Goal: Information Seeking & Learning: Compare options

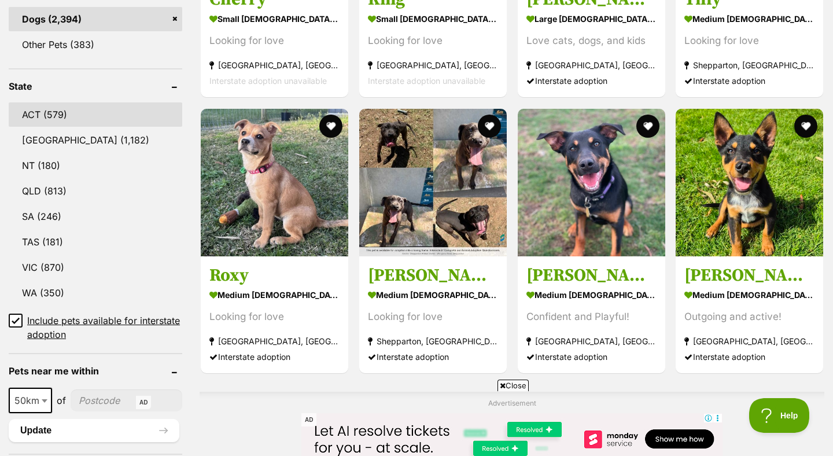
scroll to position [521, 0]
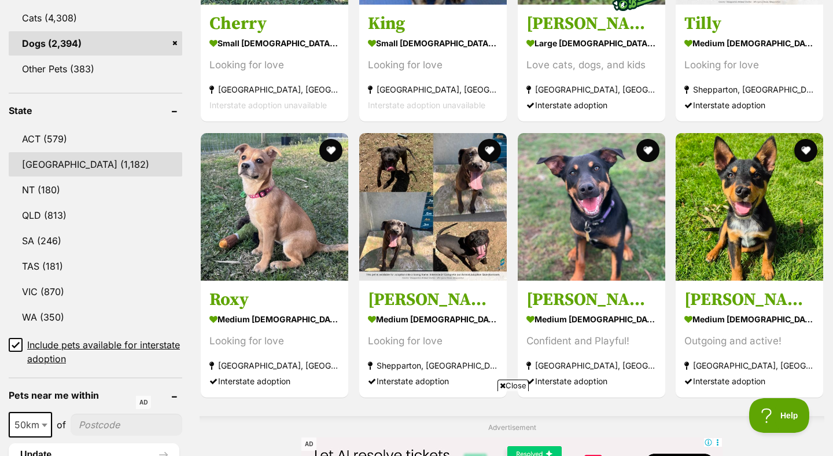
click at [67, 161] on link "NSW (1,182)" at bounding box center [96, 164] width 174 height 24
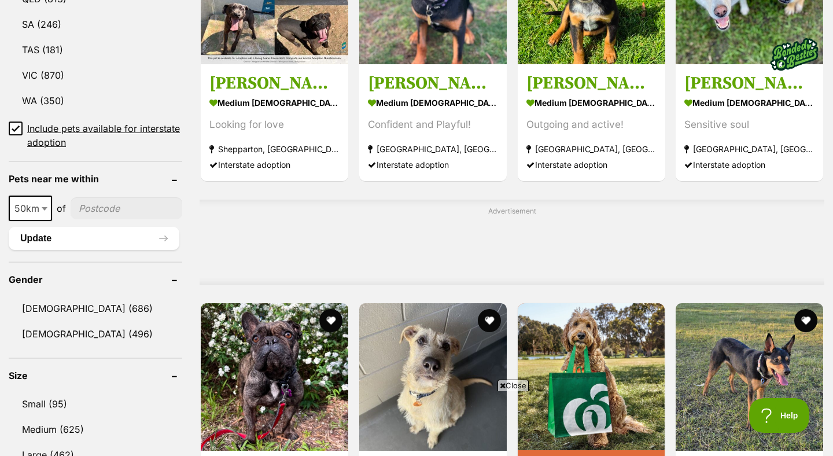
scroll to position [735, 0]
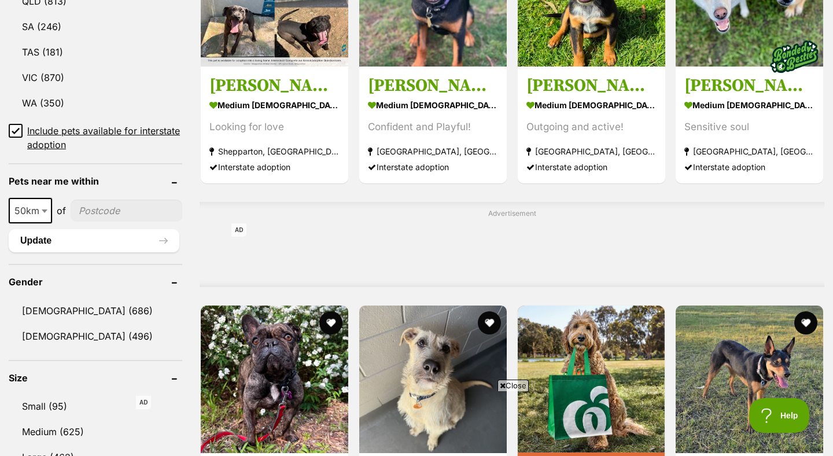
click at [19, 130] on icon at bounding box center [16, 131] width 8 height 8
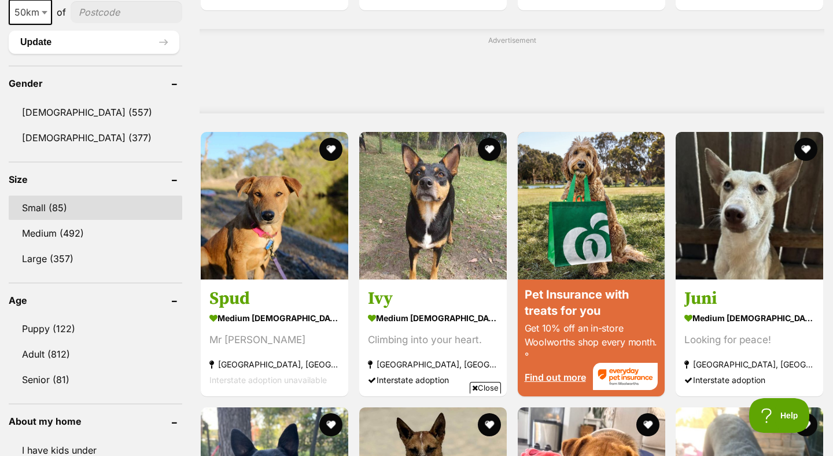
click at [32, 196] on link "Small (85)" at bounding box center [96, 208] width 174 height 24
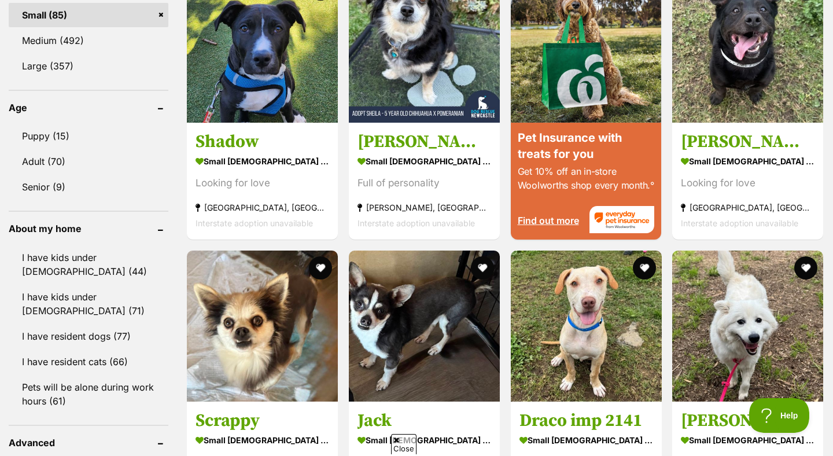
scroll to position [1057, 0]
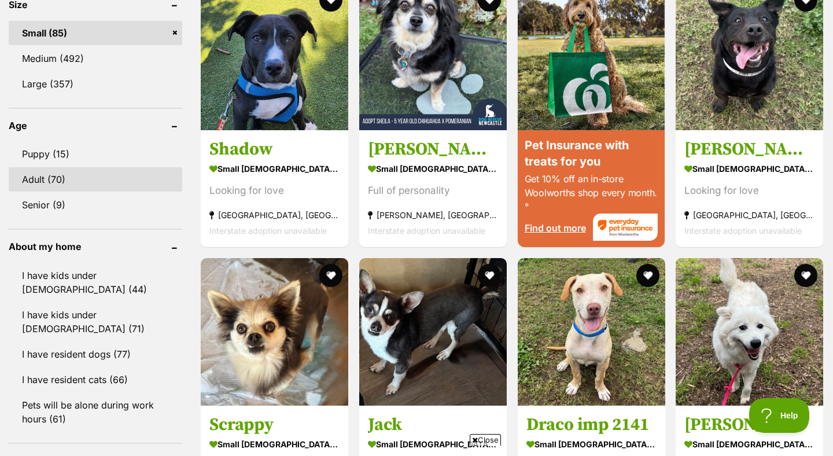
click at [34, 176] on link "Adult (70)" at bounding box center [96, 179] width 174 height 24
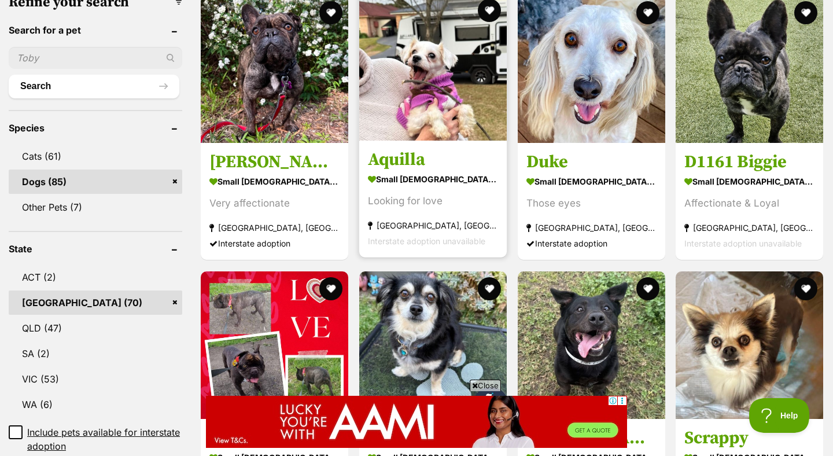
click at [404, 154] on h3 "Aquilla" at bounding box center [433, 160] width 130 height 22
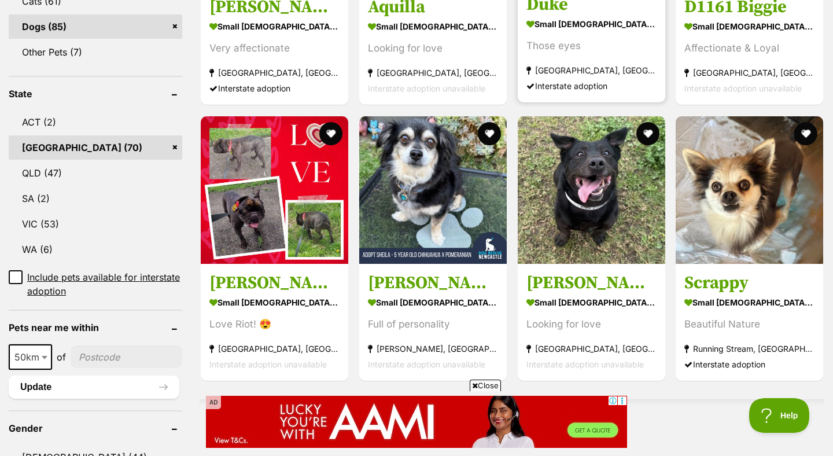
scroll to position [540, 0]
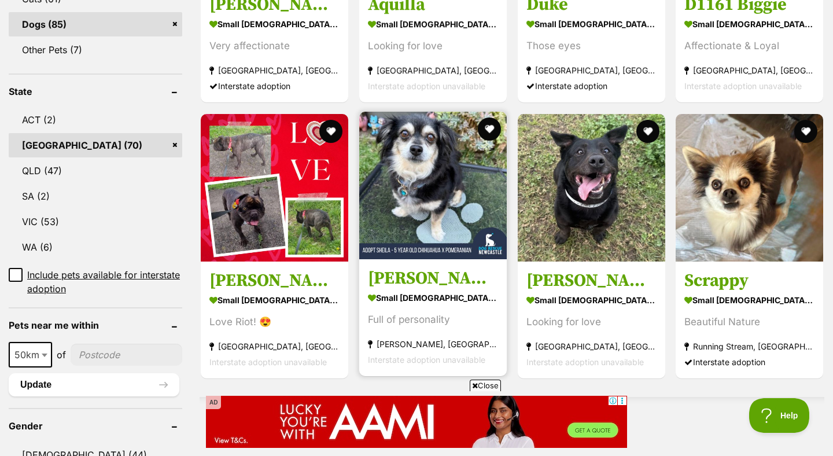
click at [475, 283] on h3 "[PERSON_NAME] - [DEMOGRAPHIC_DATA] Chihuahua X Pomeranian" at bounding box center [433, 278] width 130 height 22
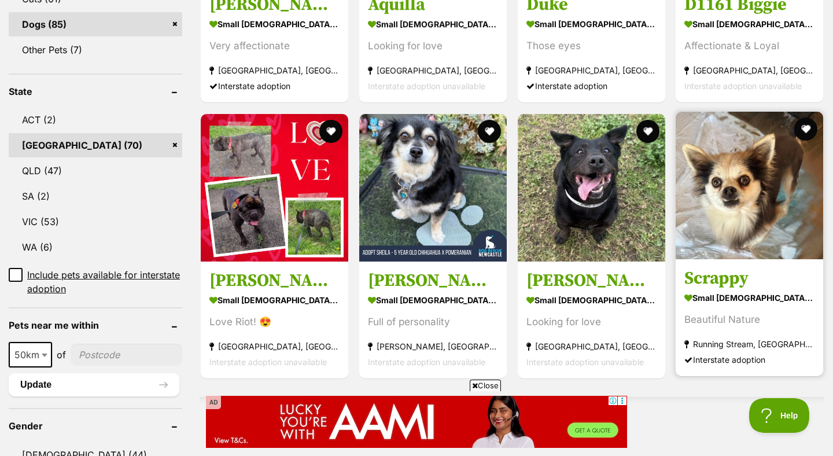
click at [759, 281] on h3 "Scrappy" at bounding box center [749, 278] width 130 height 22
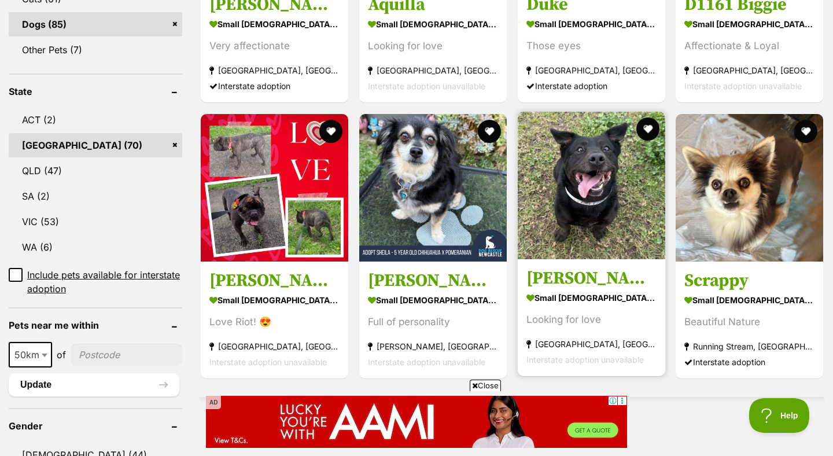
click at [631, 280] on h3 "Brutus imp 2111" at bounding box center [591, 278] width 130 height 22
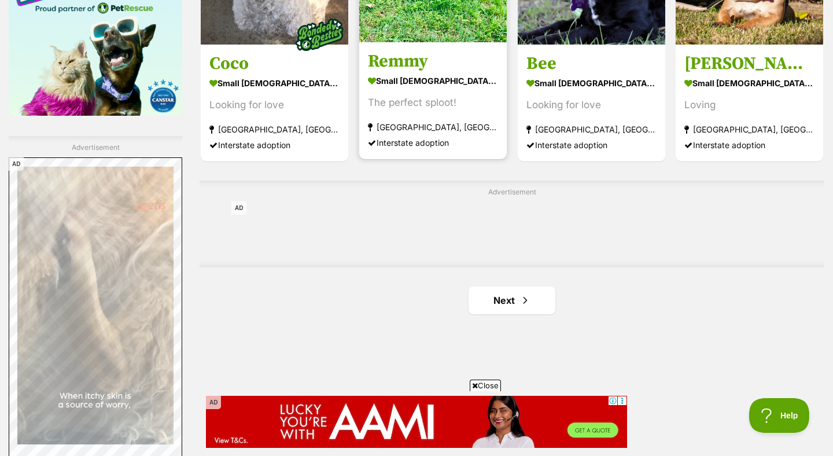
scroll to position [1826, 0]
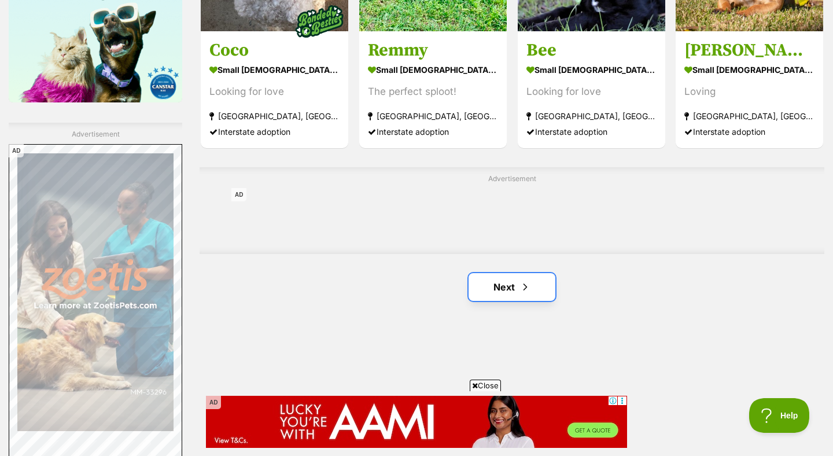
click at [533, 293] on link "Next" at bounding box center [512, 287] width 87 height 28
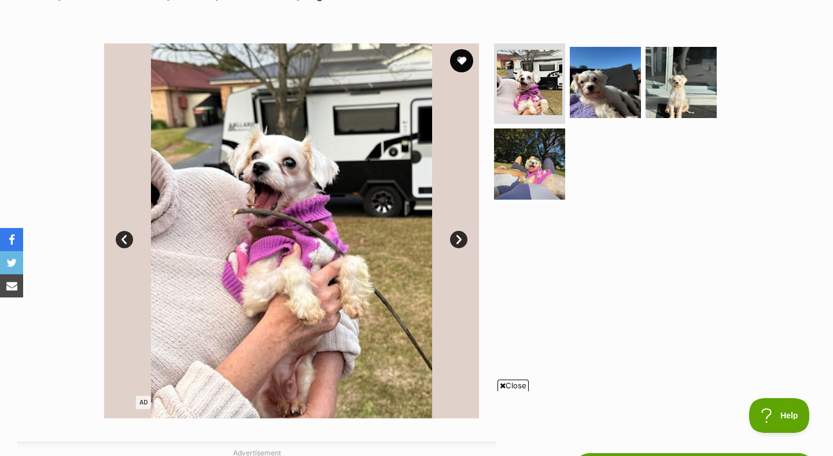
scroll to position [255, 0]
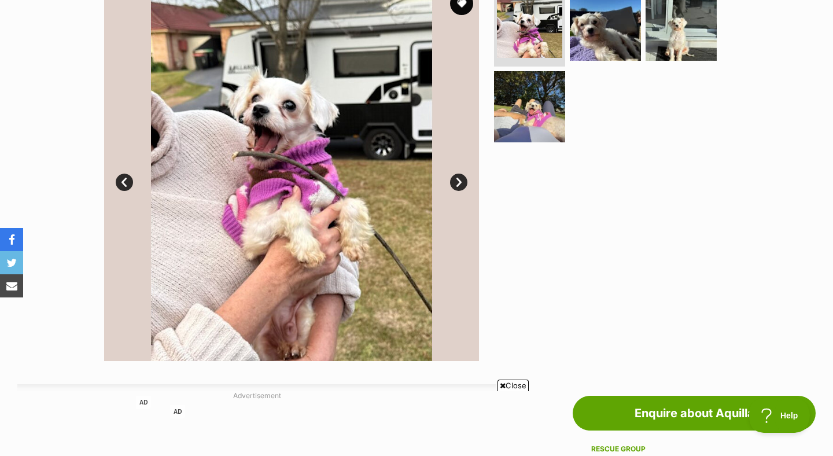
click at [459, 178] on link "Next" at bounding box center [458, 182] width 17 height 17
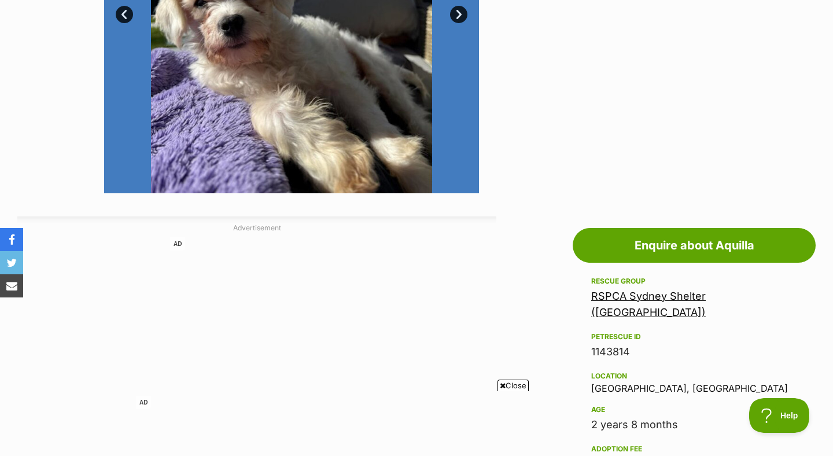
scroll to position [279, 0]
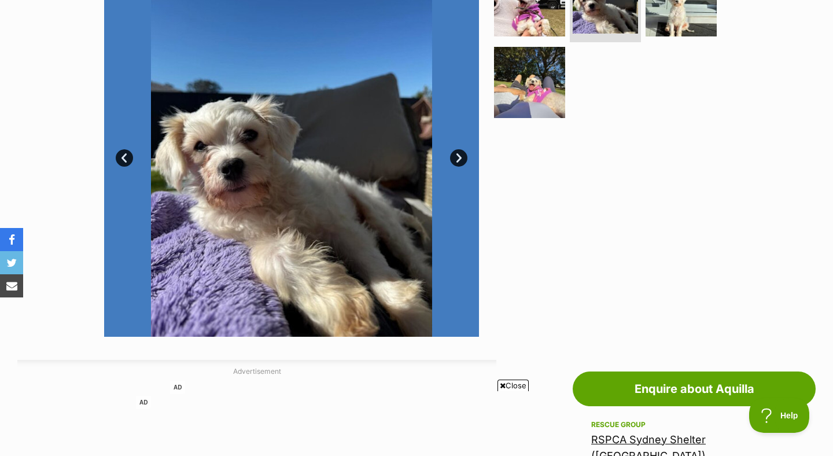
click at [462, 163] on link "Next" at bounding box center [458, 157] width 17 height 17
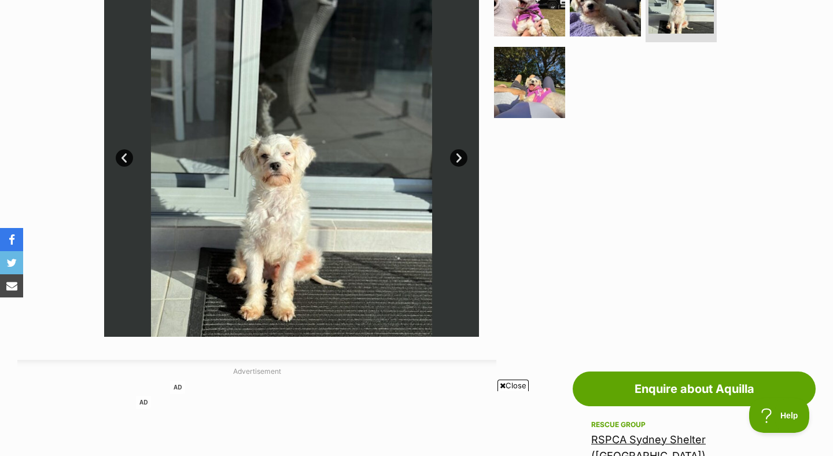
click at [462, 163] on link "Next" at bounding box center [458, 157] width 17 height 17
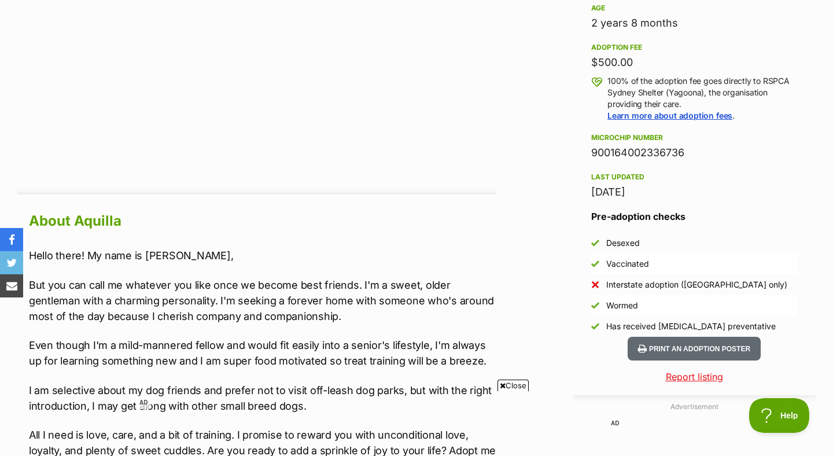
scroll to position [825, 0]
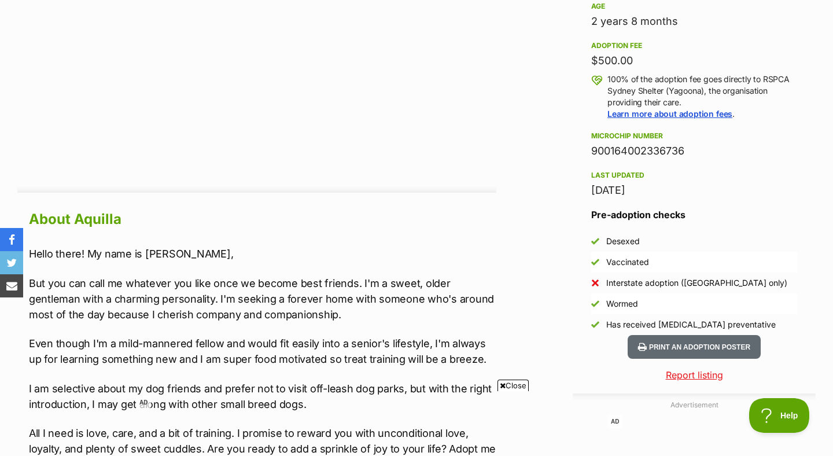
click at [462, 163] on div "AD" at bounding box center [256, 7] width 479 height 347
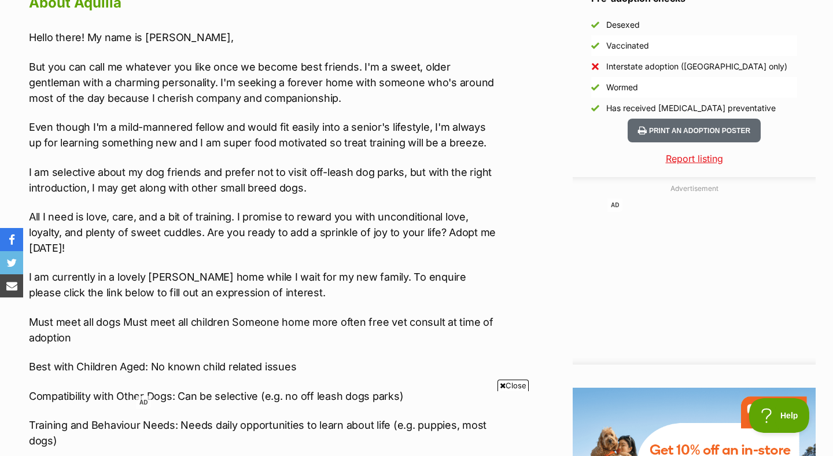
scroll to position [1052, 0]
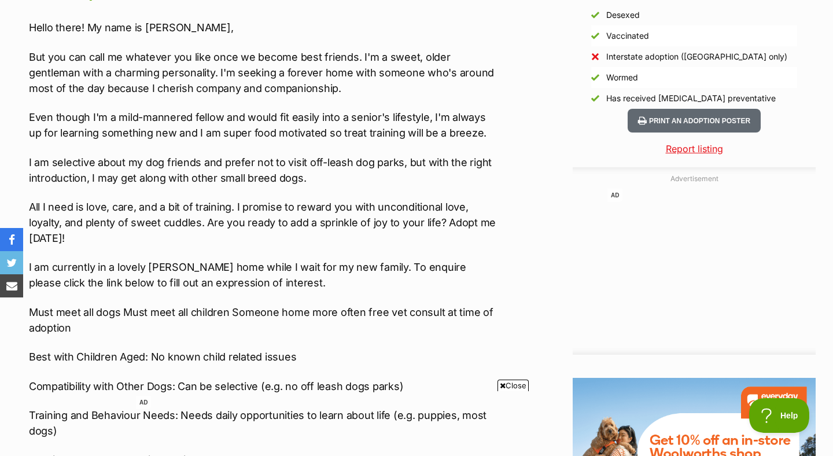
click at [462, 163] on p "I am selective about my dog friends and prefer not to visit off-leash dog parks…" at bounding box center [262, 169] width 467 height 31
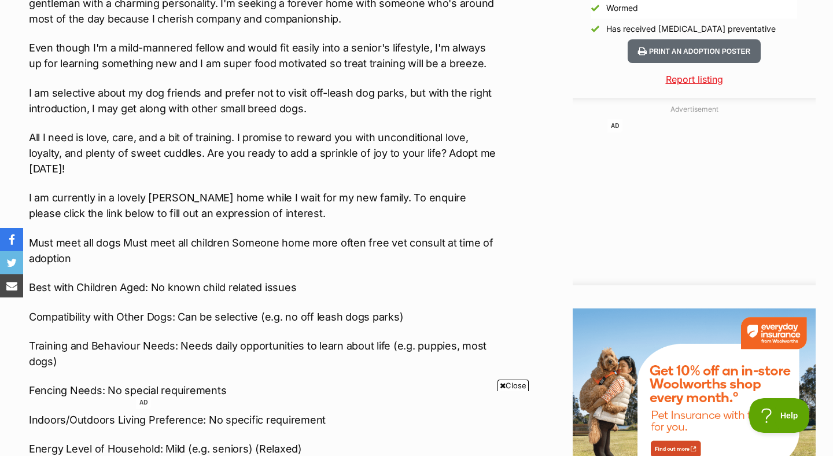
scroll to position [1123, 0]
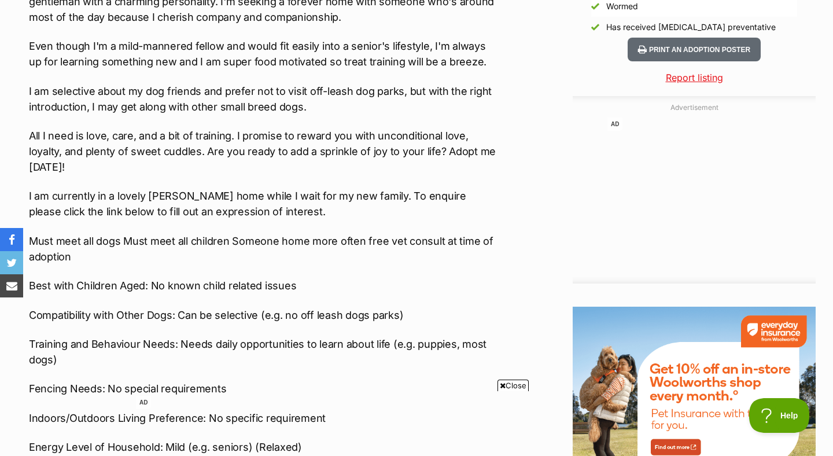
click at [462, 163] on p "All I need is love, care, and a bit of training. I promise to reward you with u…" at bounding box center [262, 151] width 467 height 47
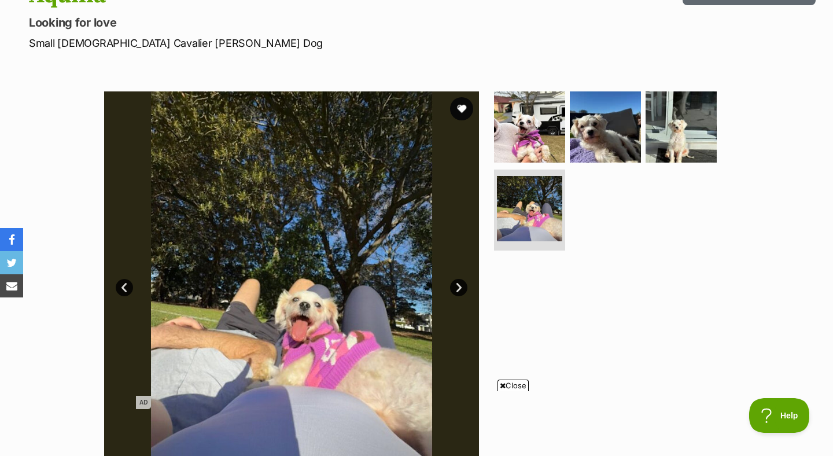
scroll to position [242, 0]
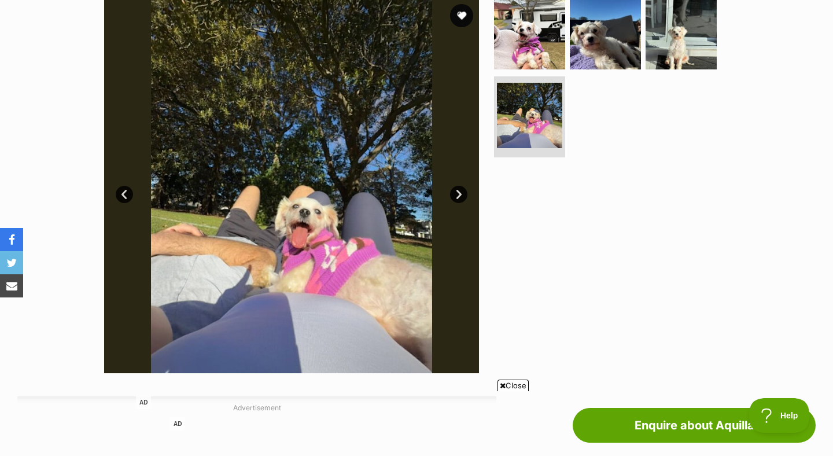
click at [462, 195] on link "Next" at bounding box center [458, 194] width 17 height 17
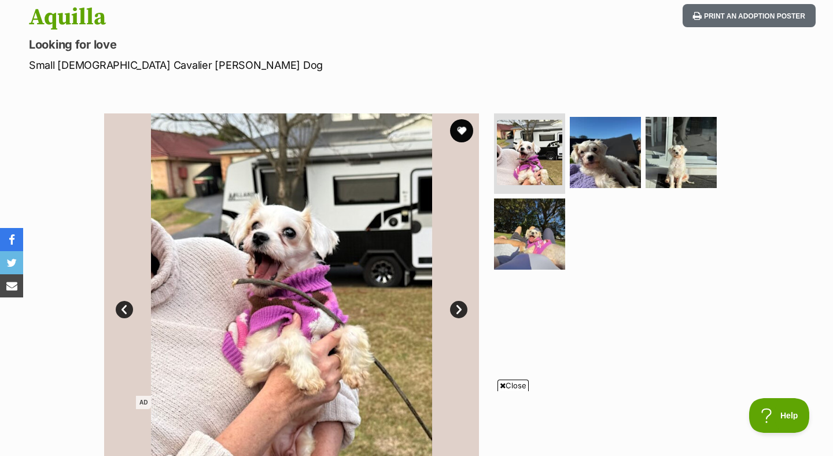
scroll to position [128, 0]
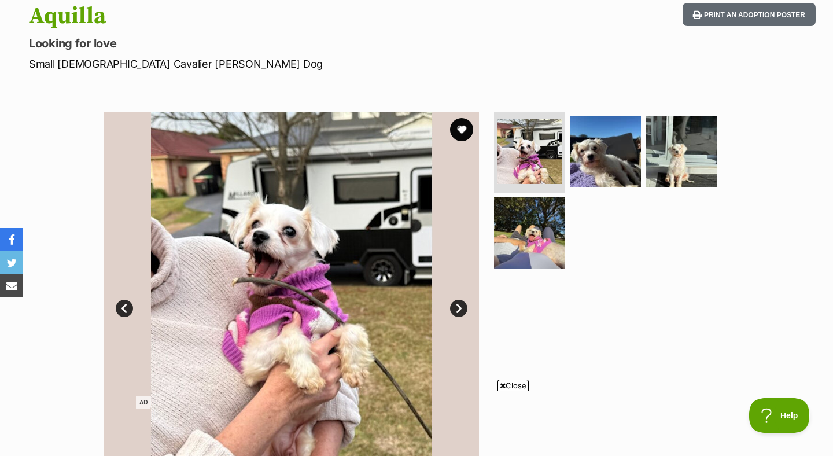
click at [462, 310] on link "Next" at bounding box center [458, 308] width 17 height 17
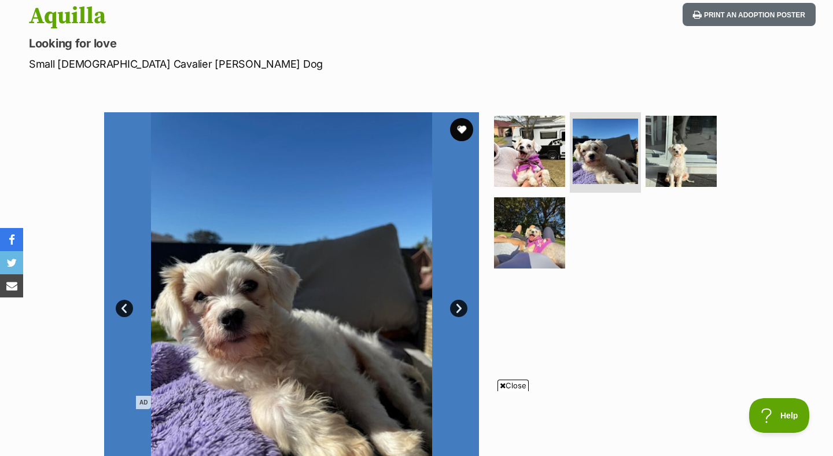
click at [458, 311] on link "Next" at bounding box center [458, 308] width 17 height 17
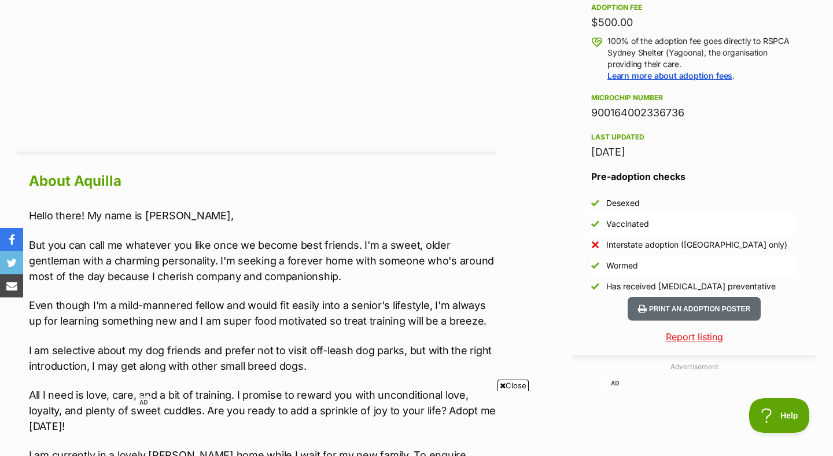
scroll to position [865, 0]
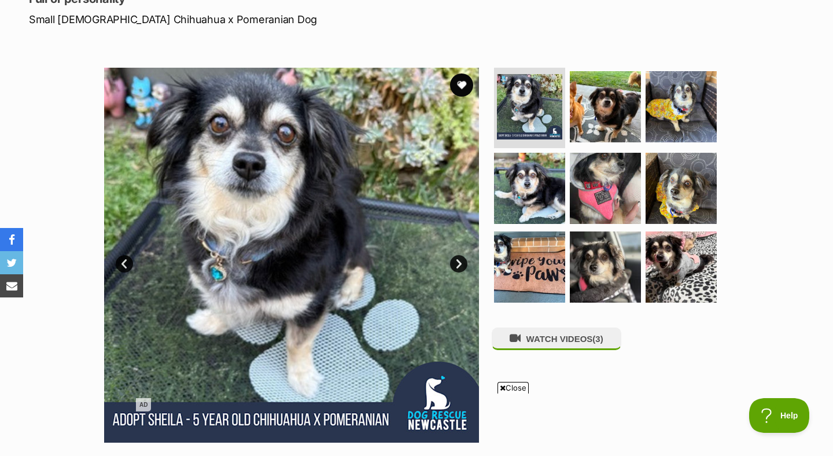
scroll to position [233, 0]
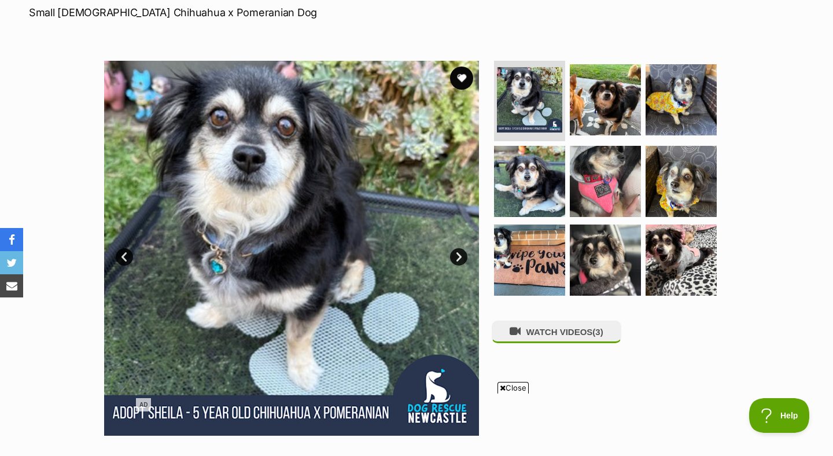
click at [462, 248] on link "Next" at bounding box center [458, 256] width 17 height 17
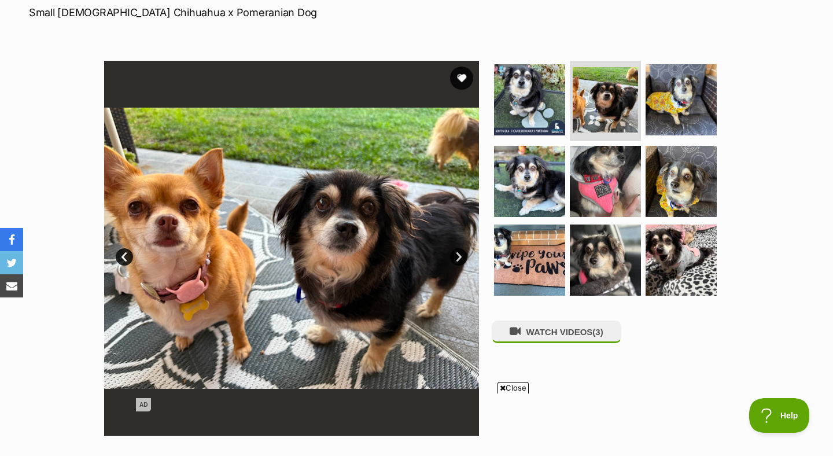
click at [462, 248] on link "Next" at bounding box center [458, 256] width 17 height 17
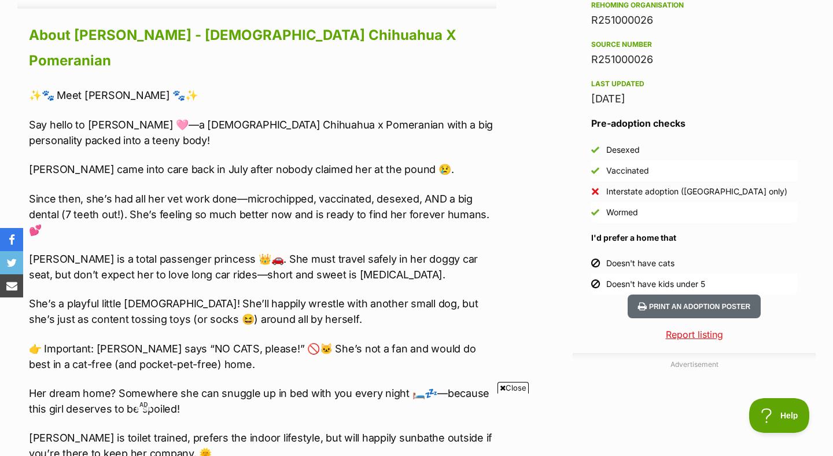
scroll to position [1064, 0]
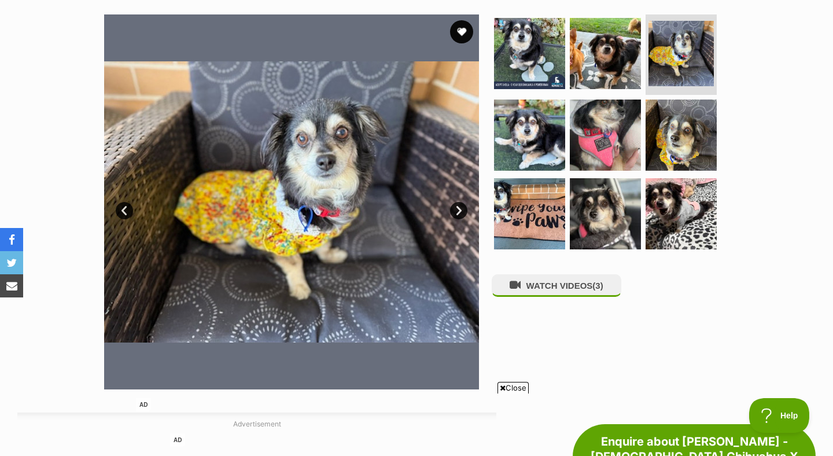
scroll to position [72, 0]
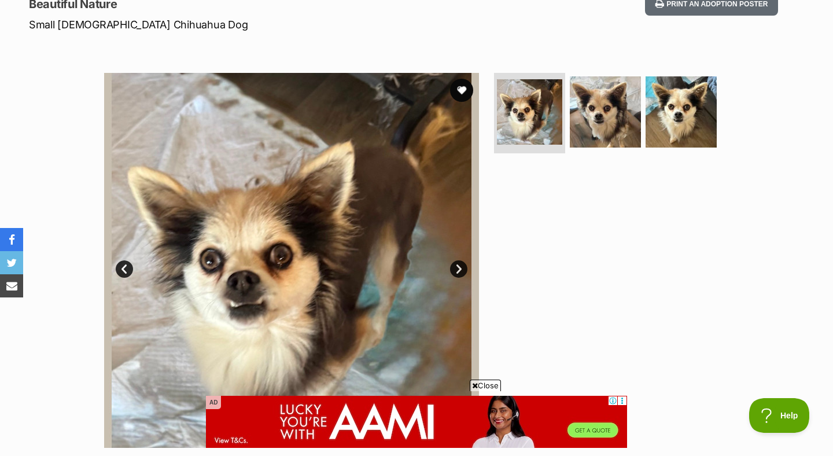
scroll to position [170, 0]
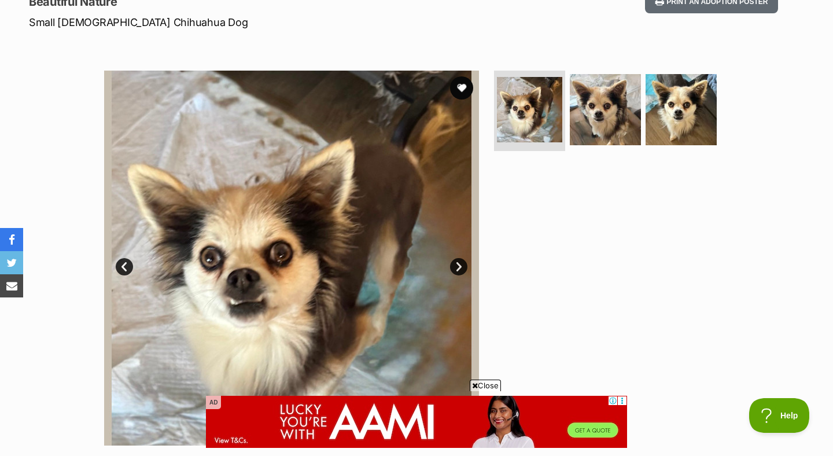
click at [458, 262] on link "Next" at bounding box center [458, 266] width 17 height 17
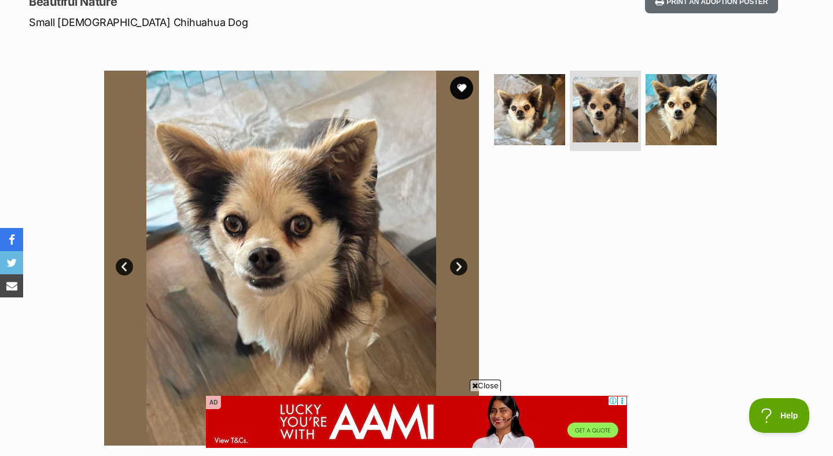
click at [458, 262] on link "Next" at bounding box center [458, 266] width 17 height 17
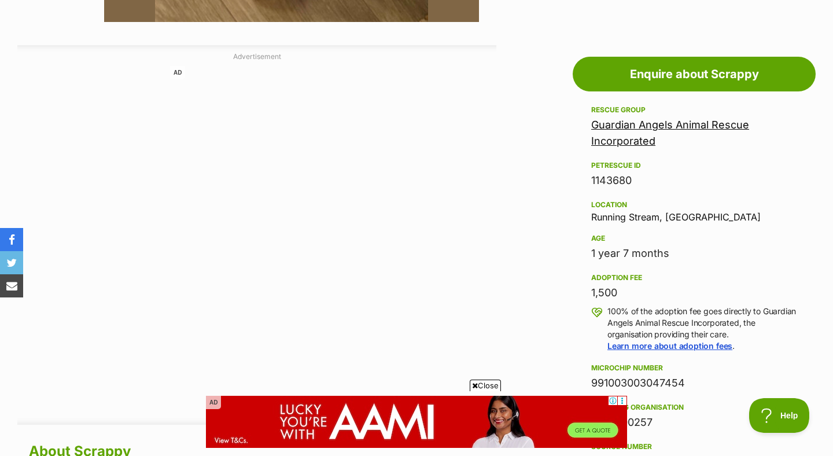
scroll to position [631, 0]
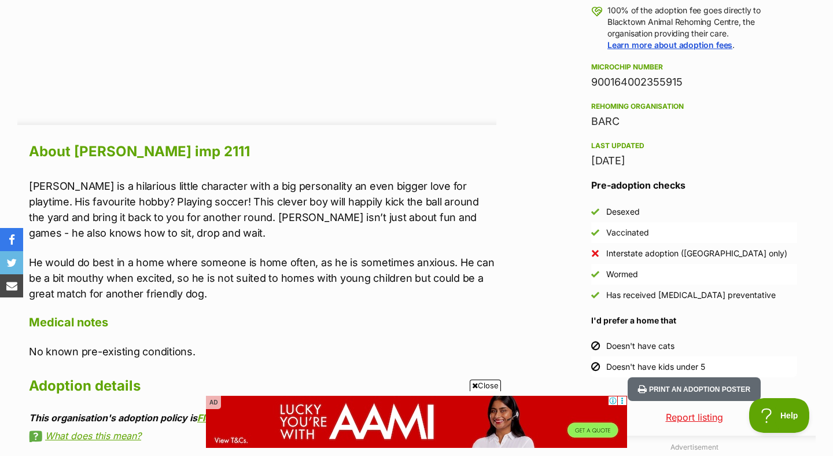
scroll to position [924, 0]
